Goal: Task Accomplishment & Management: Manage account settings

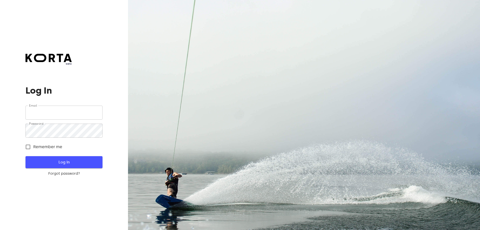
type input "[PERSON_NAME][EMAIL_ADDRESS][DOMAIN_NAME]"
click at [66, 161] on span "Log In" at bounding box center [64, 162] width 61 height 7
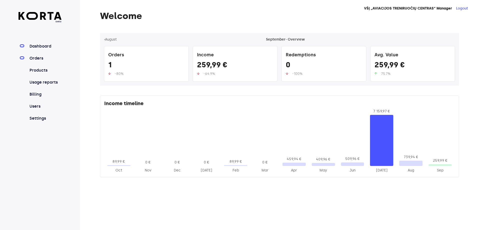
click at [38, 58] on link "Orders" at bounding box center [45, 58] width 33 height 6
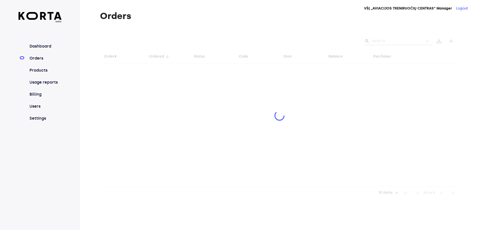
click at [400, 43] on div at bounding box center [279, 116] width 359 height 166
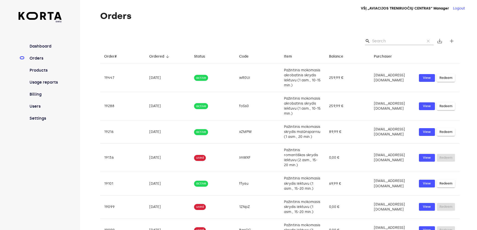
click at [386, 42] on input "Search" at bounding box center [396, 41] width 49 height 8
type input "v"
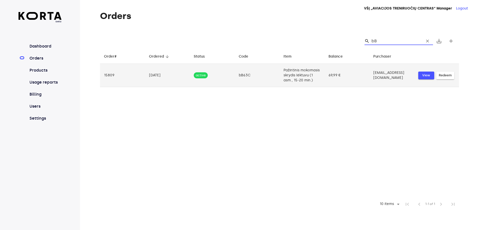
type input "bB"
click at [428, 78] on span "View" at bounding box center [426, 76] width 11 height 6
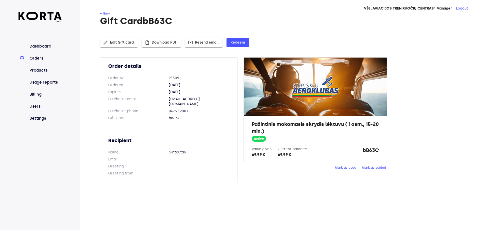
click at [340, 168] on span "Mark as used" at bounding box center [346, 168] width 22 height 6
